Goal: Task Accomplishment & Management: Manage account settings

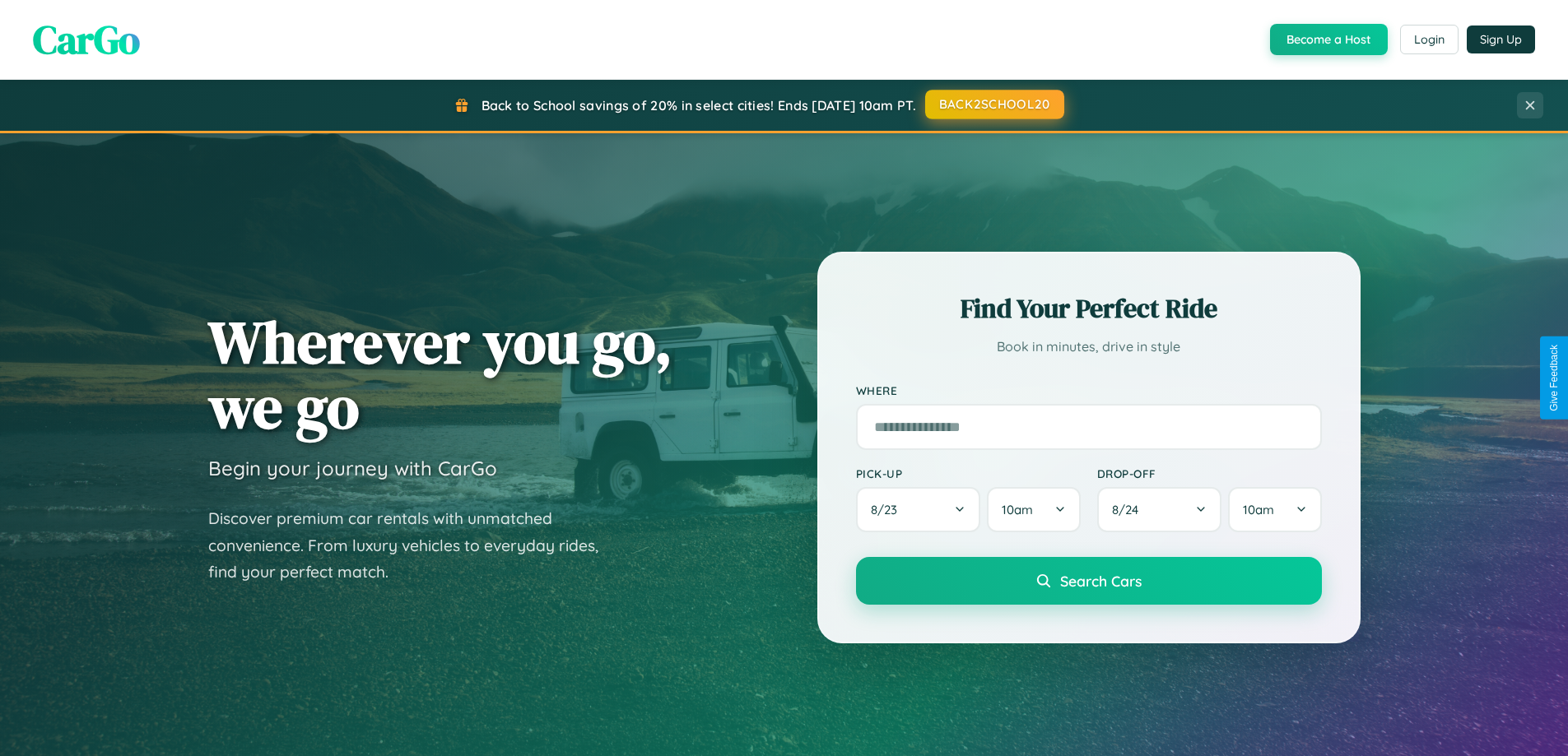
click at [993, 105] on button "BACK2SCHOOL20" at bounding box center [994, 104] width 139 height 30
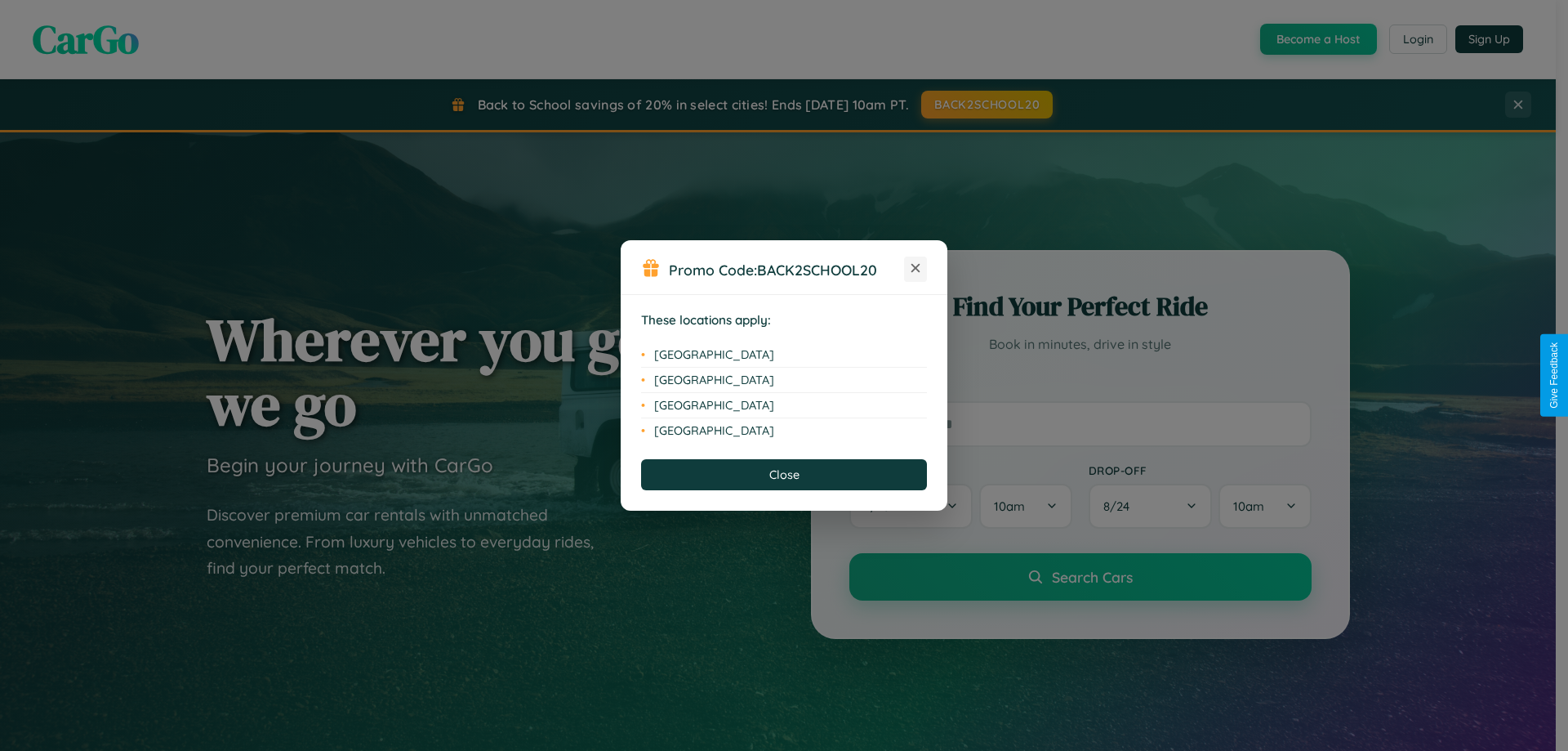
click at [916, 269] on icon at bounding box center [916, 269] width 9 height 9
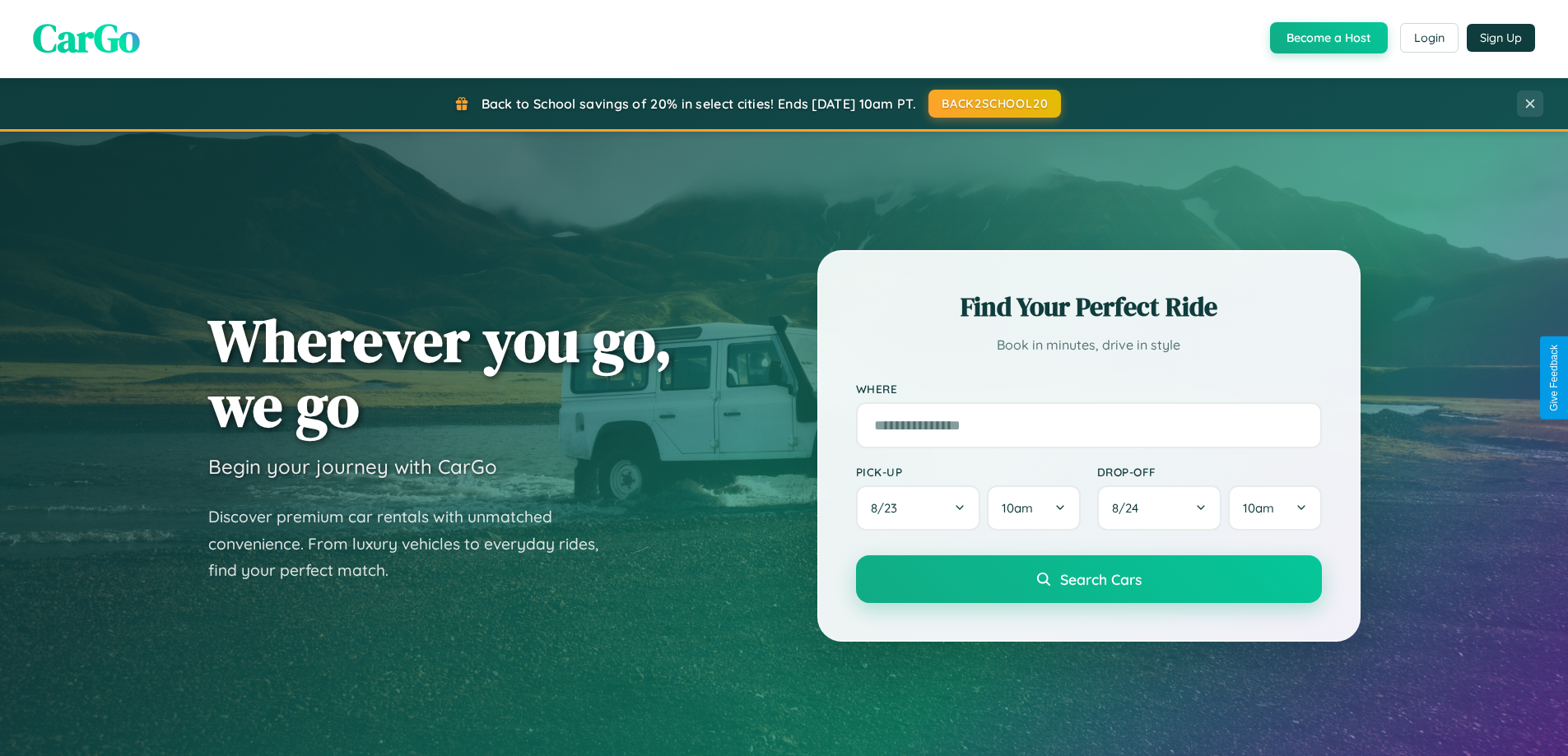
scroll to position [709, 0]
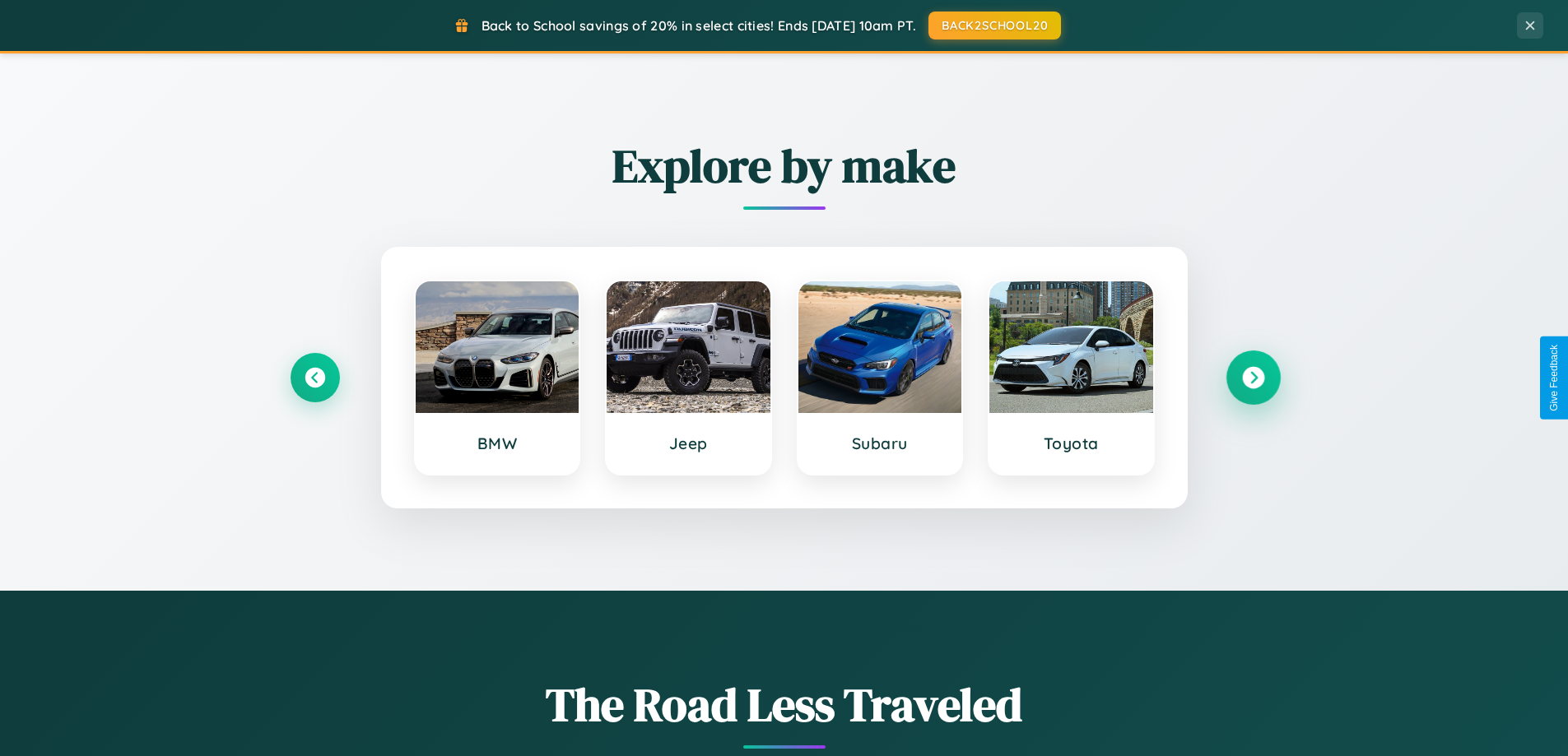
click at [1253, 378] on icon at bounding box center [1253, 378] width 22 height 22
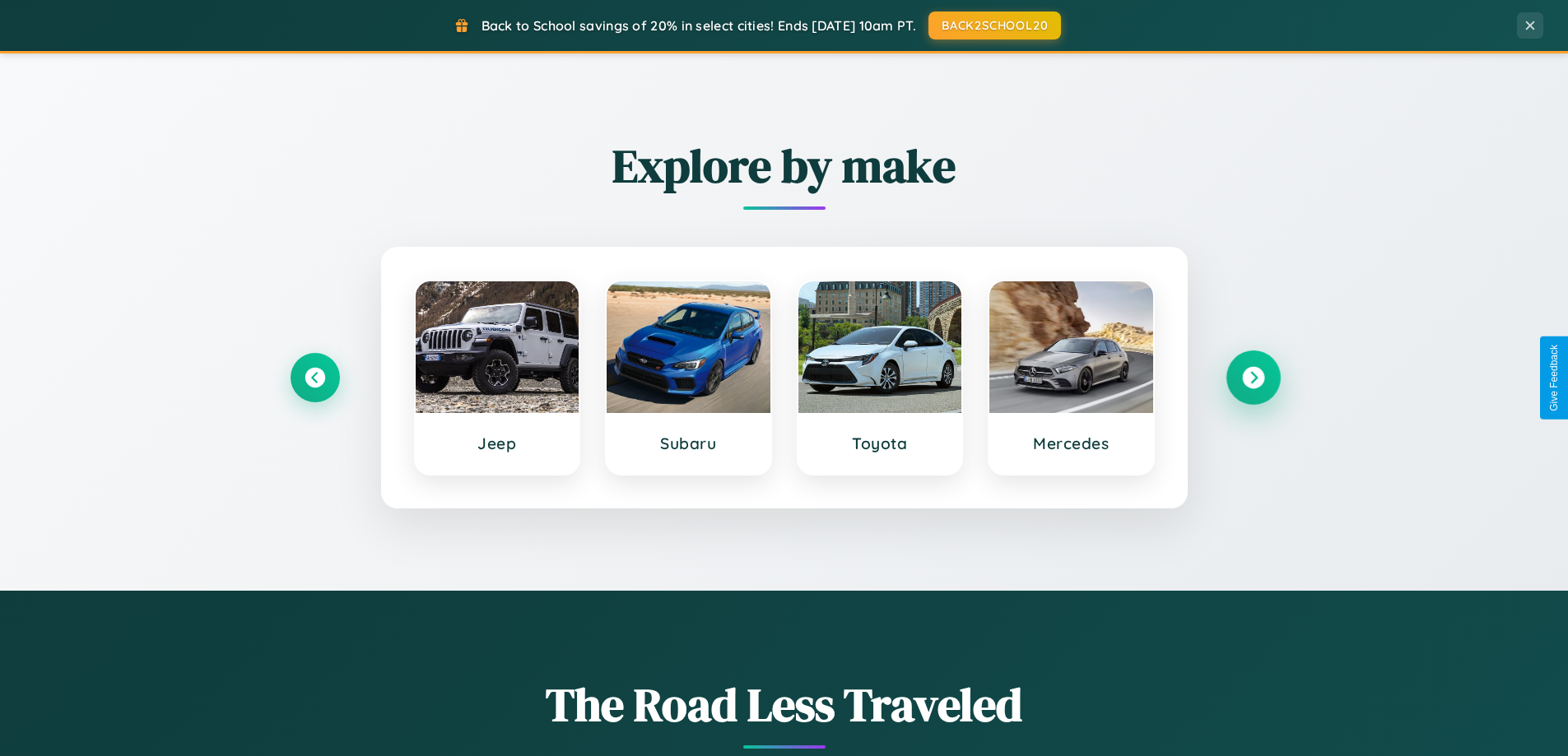
click at [1253, 378] on icon at bounding box center [1253, 378] width 22 height 22
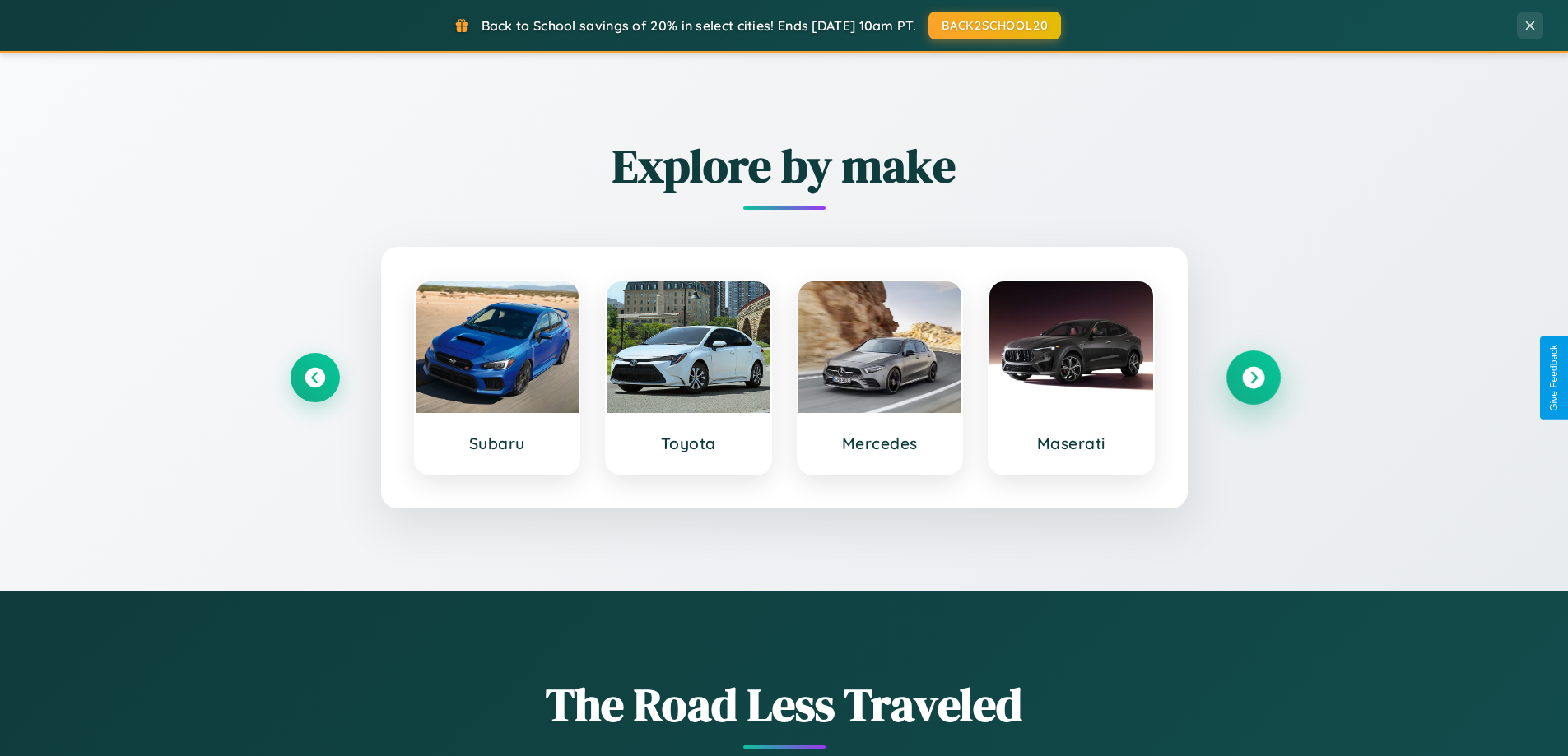
click at [1253, 378] on icon at bounding box center [1253, 378] width 22 height 22
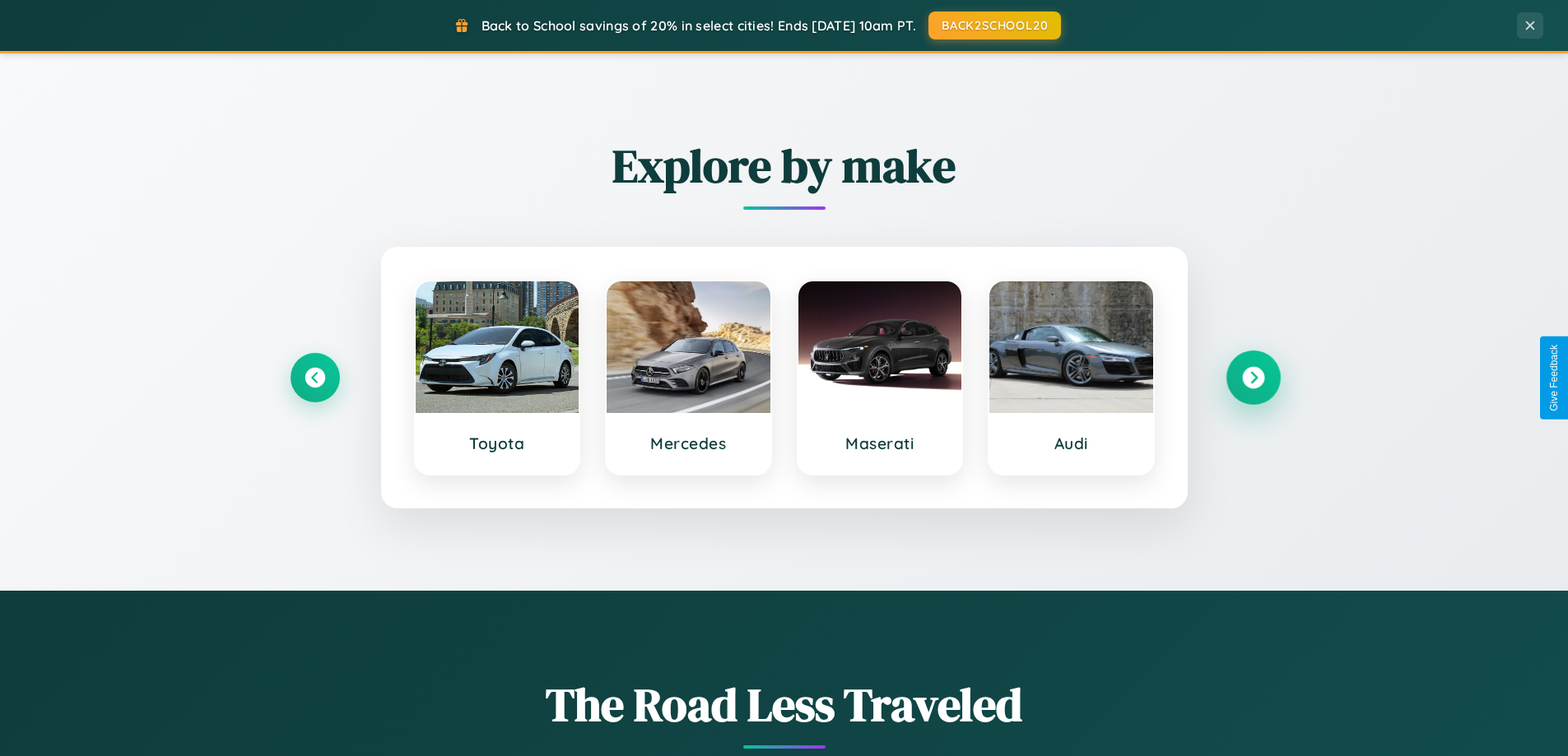
click at [1253, 378] on icon at bounding box center [1253, 378] width 22 height 22
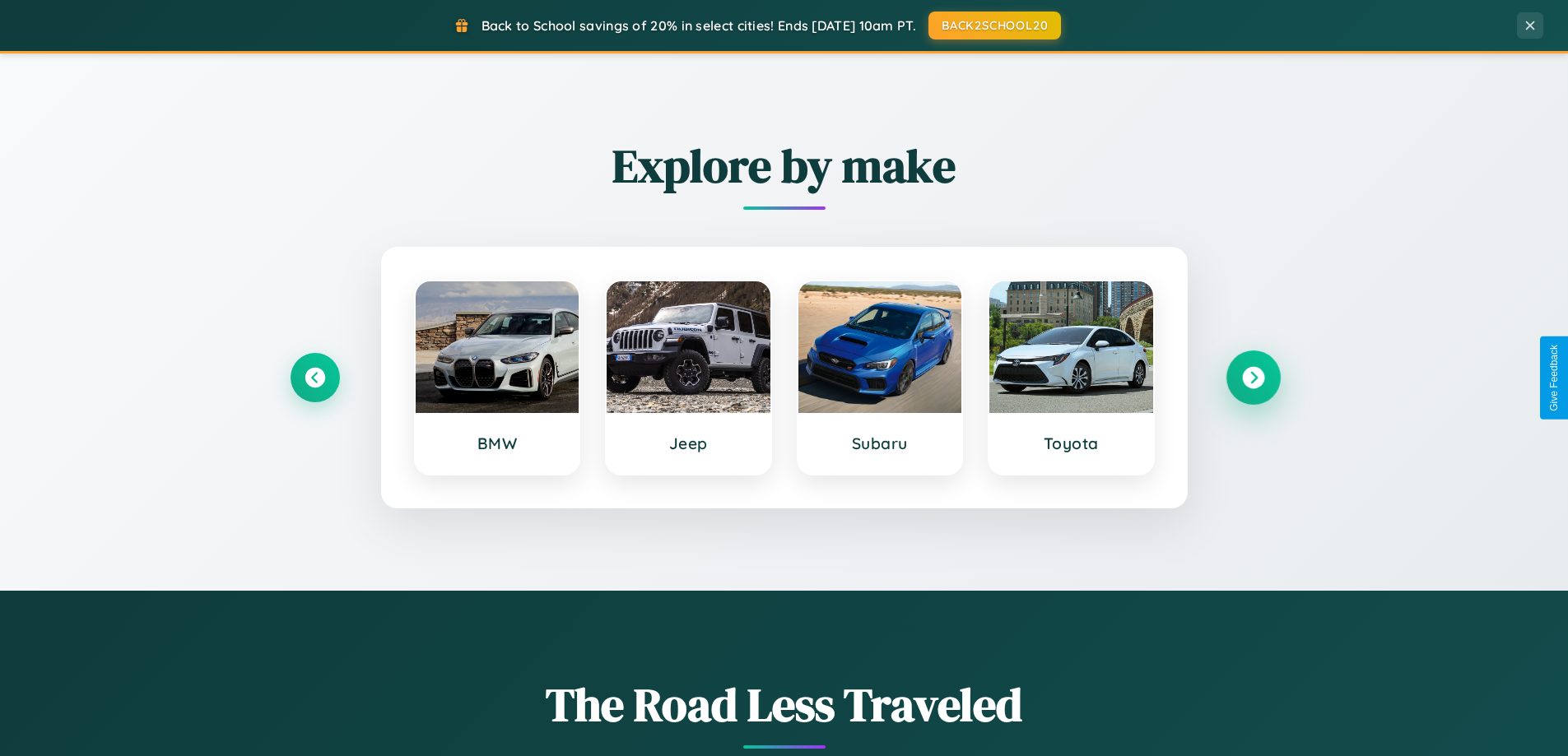
scroll to position [0, 0]
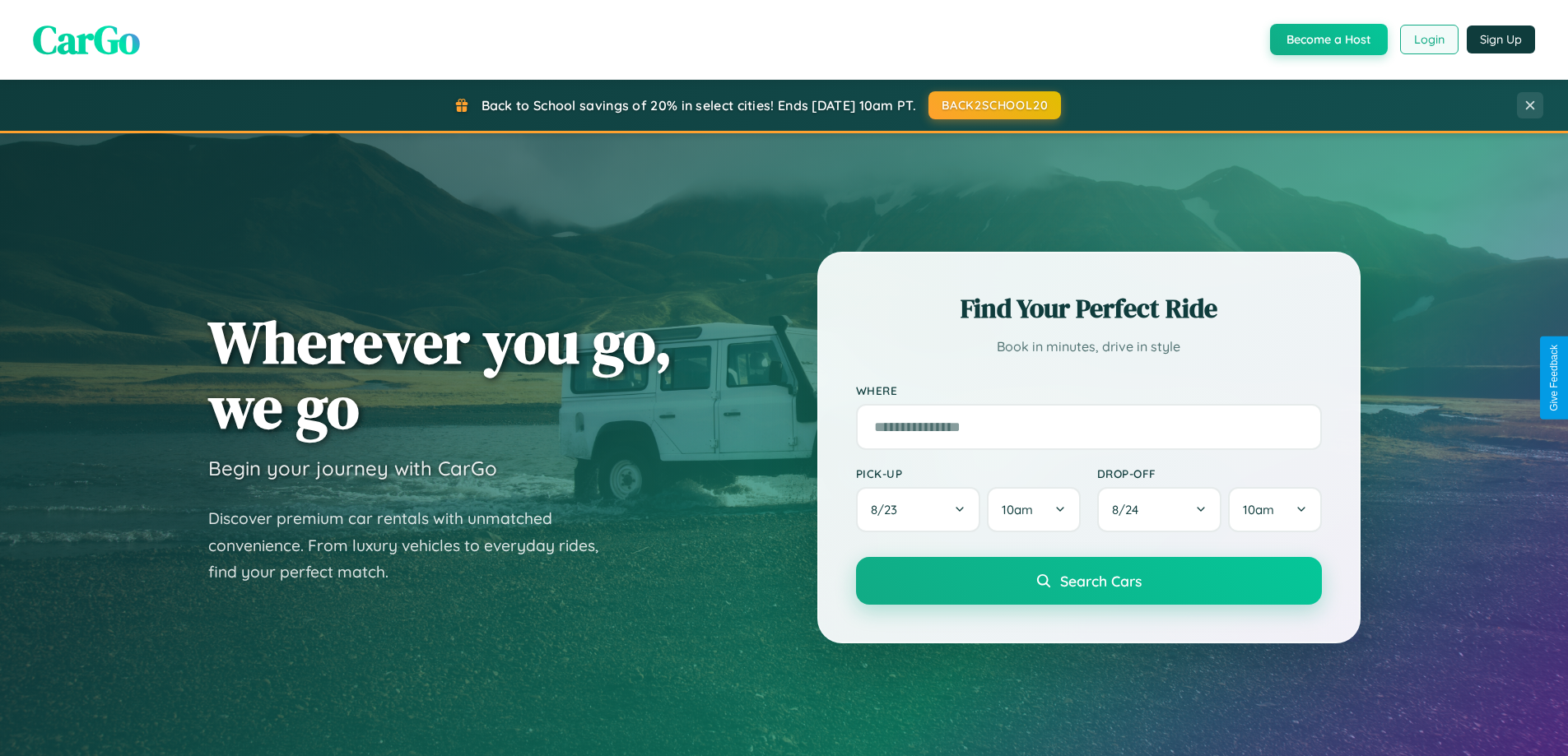
click at [1427, 39] on button "Login" at bounding box center [1428, 39] width 58 height 30
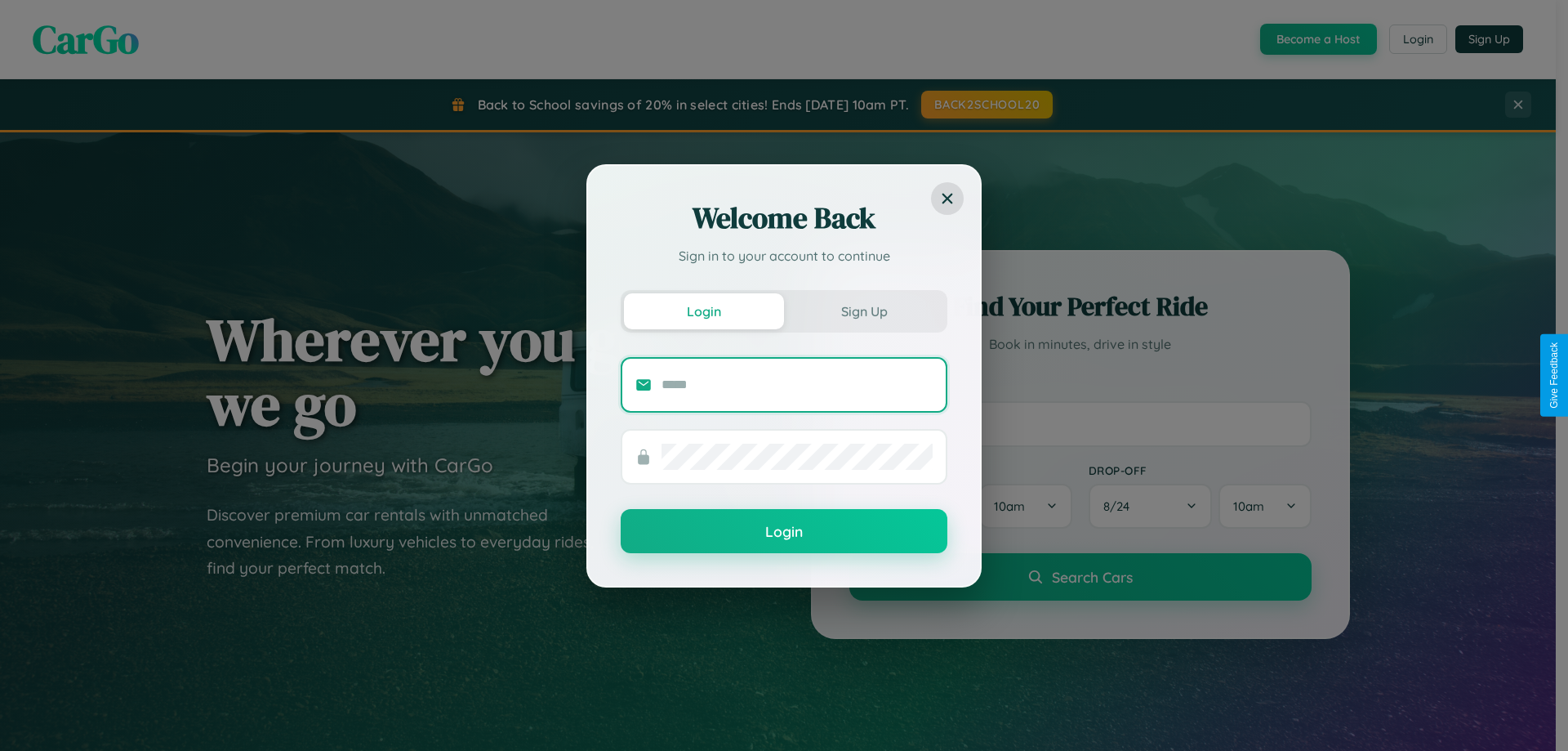
click at [797, 384] on input "text" at bounding box center [797, 384] width 271 height 26
type input "**********"
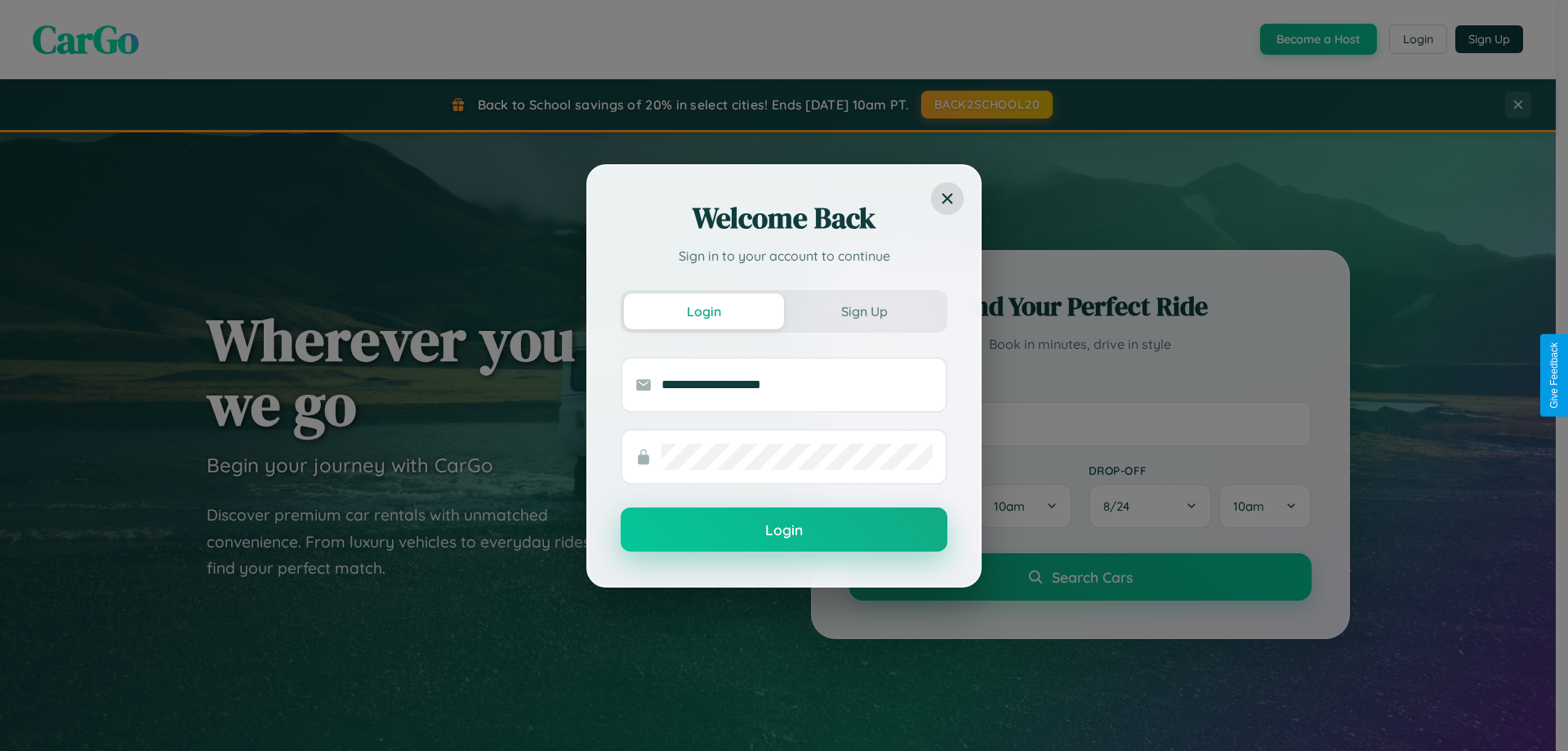
click at [784, 530] on button "Login" at bounding box center [784, 529] width 326 height 44
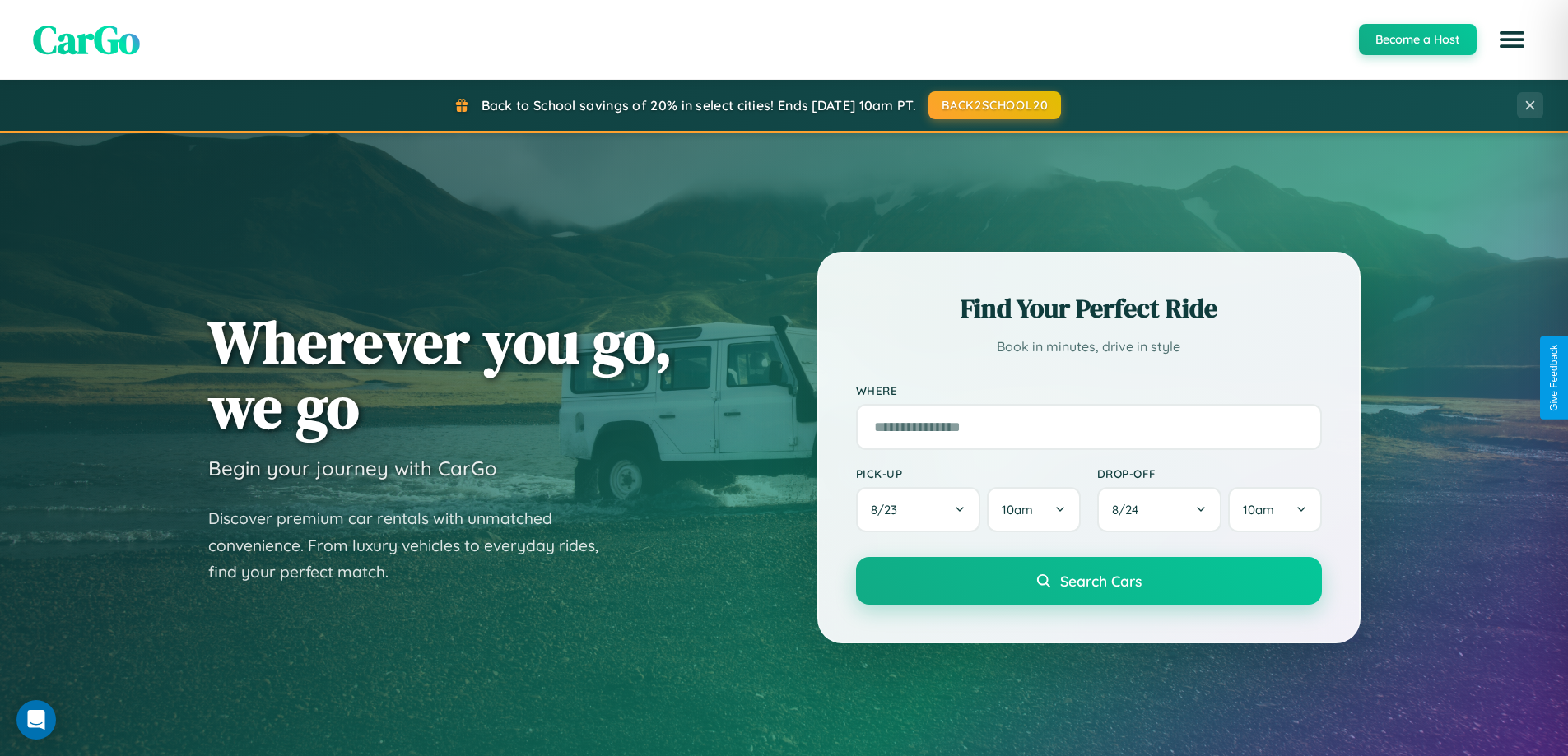
scroll to position [48, 0]
